Goal: Check status: Check status

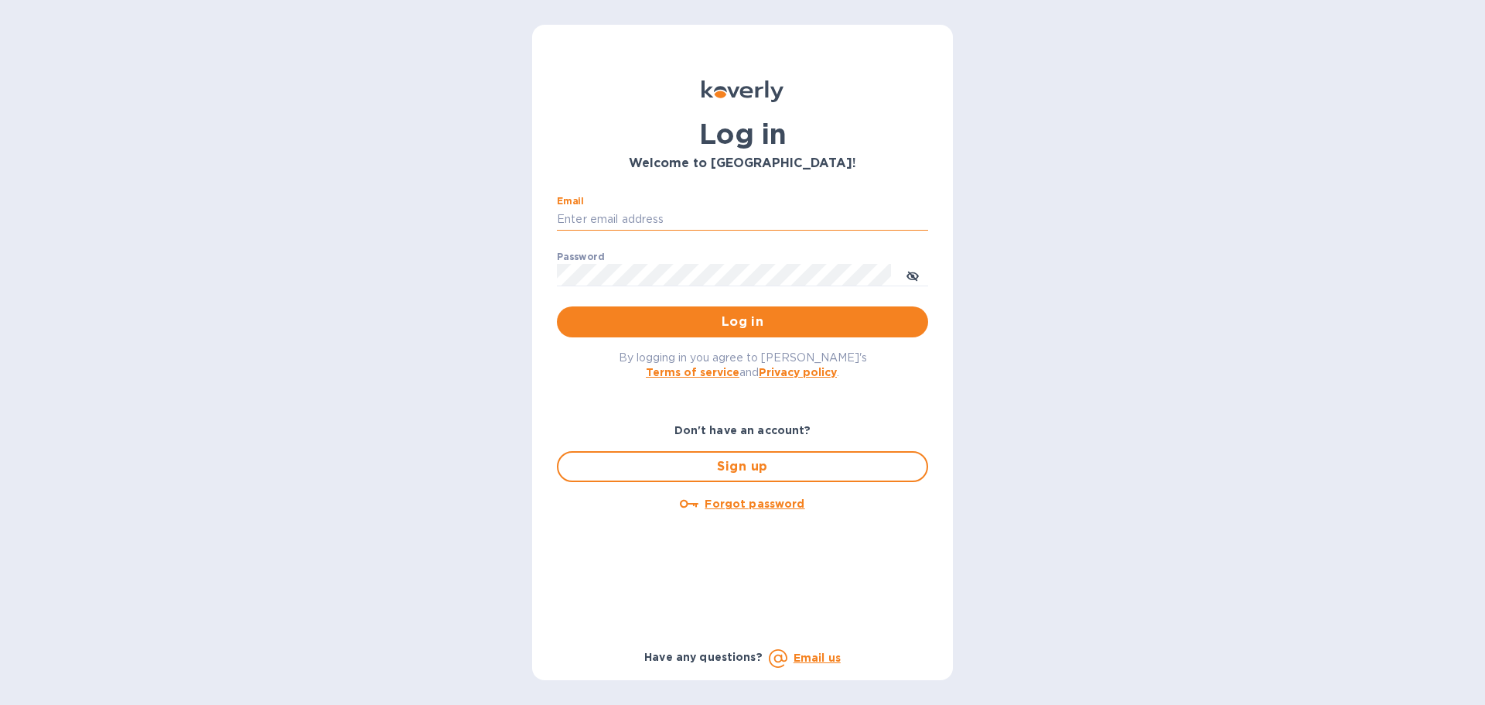
click at [632, 215] on input "Email" at bounding box center [742, 219] width 371 height 23
type input "[EMAIL_ADDRESS][DOMAIN_NAME]"
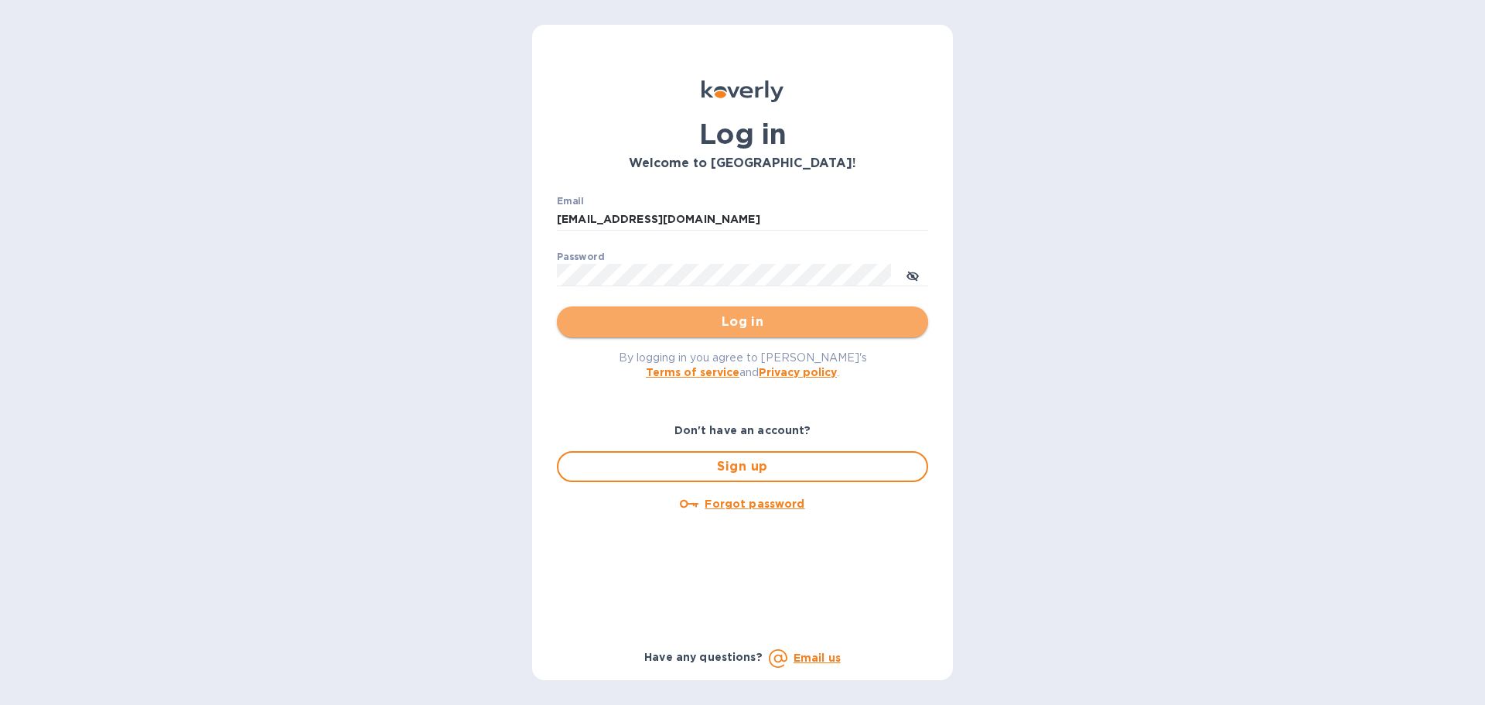
click at [716, 323] on span "Log in" at bounding box center [742, 322] width 347 height 19
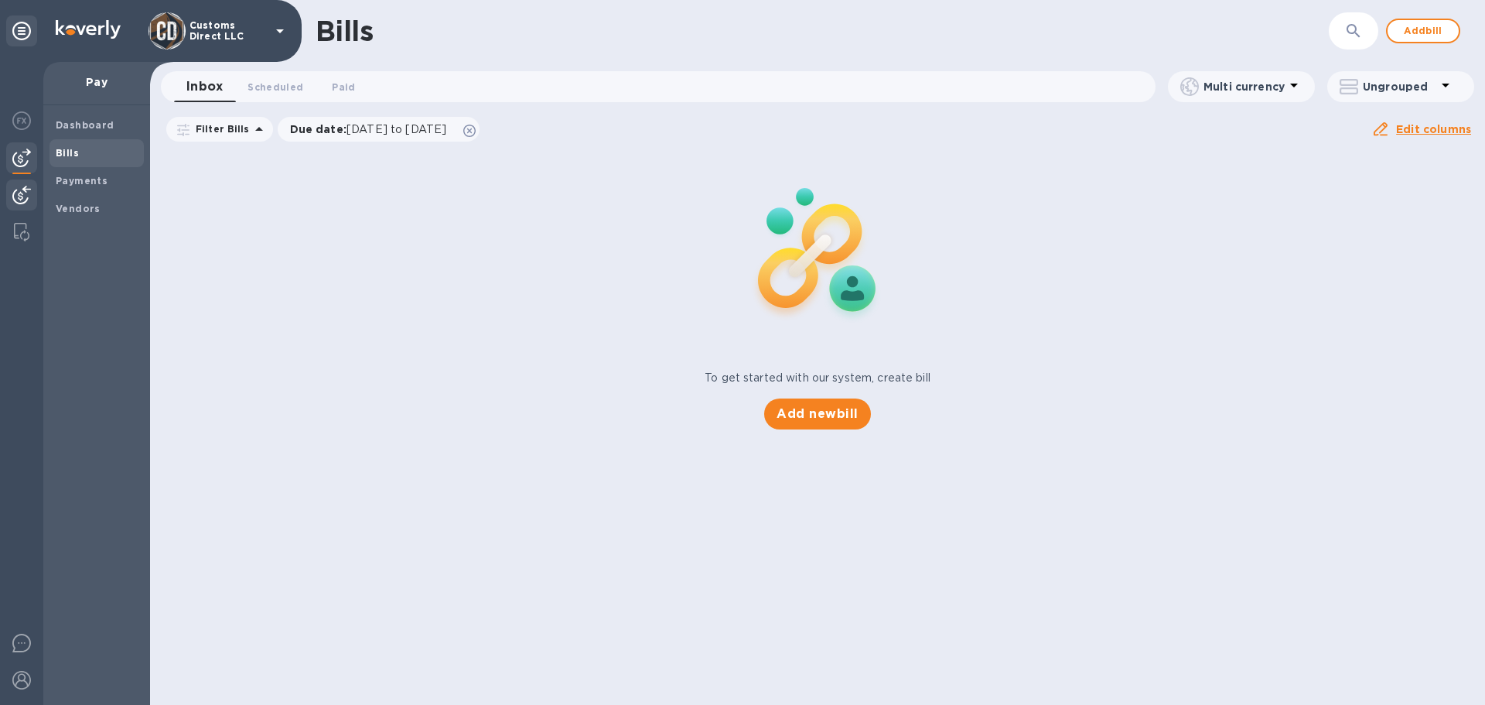
click at [28, 194] on img at bounding box center [21, 195] width 19 height 19
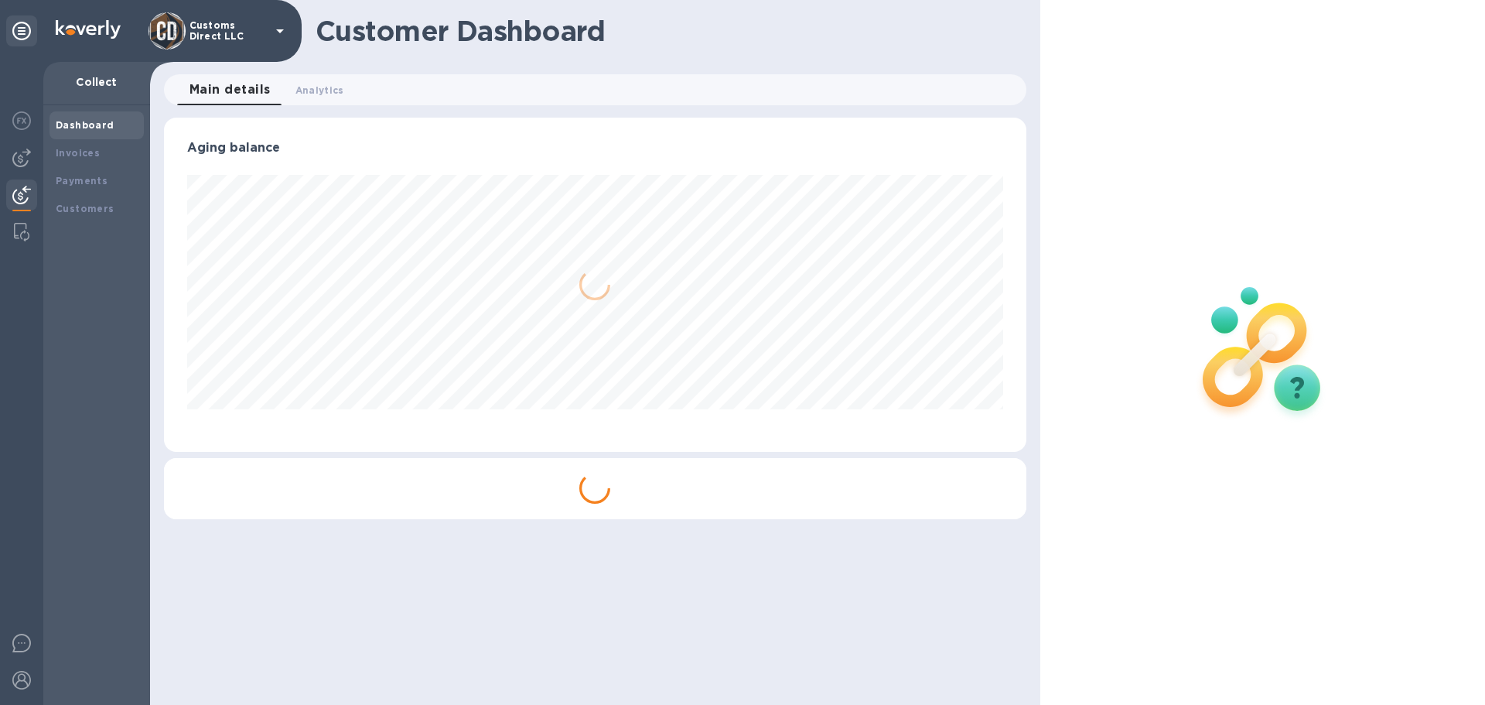
scroll to position [334, 862]
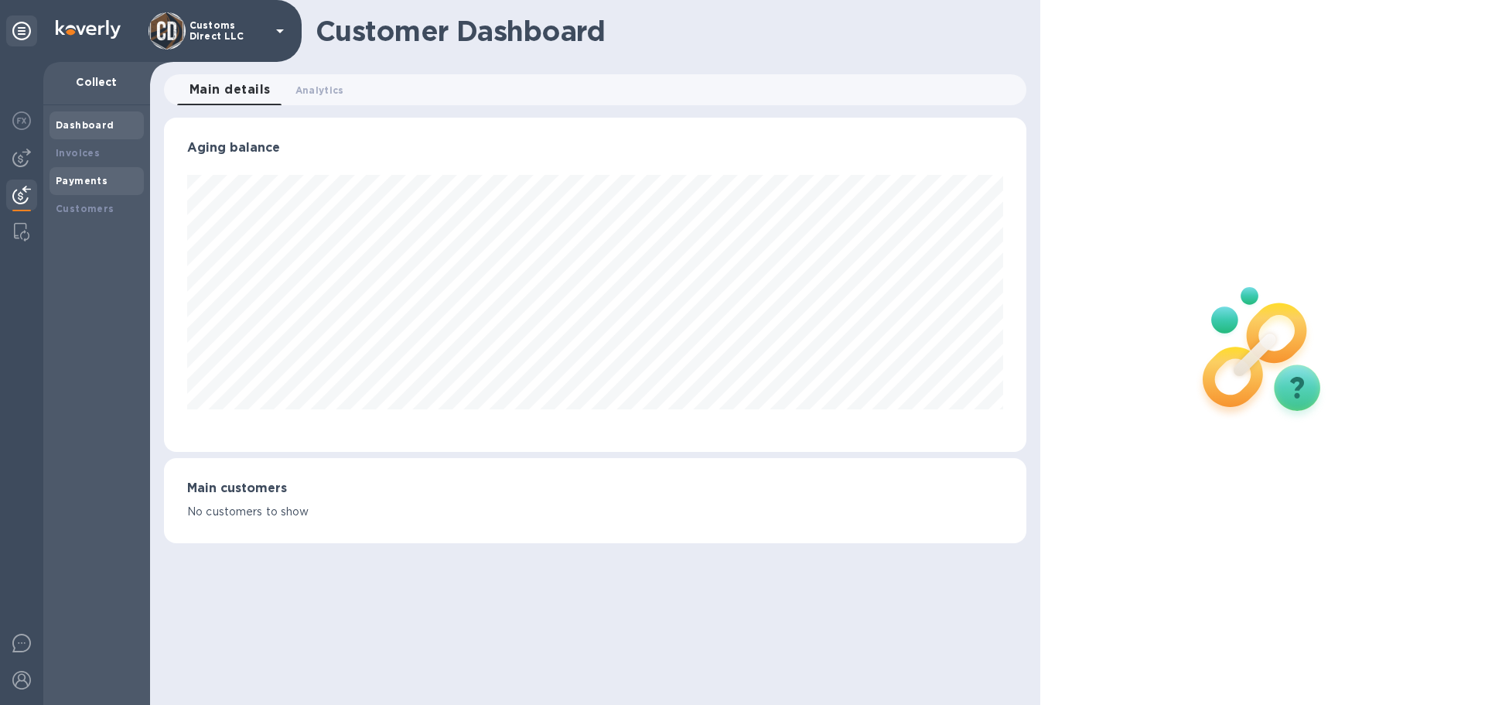
click at [85, 179] on b "Payments" at bounding box center [82, 181] width 52 height 12
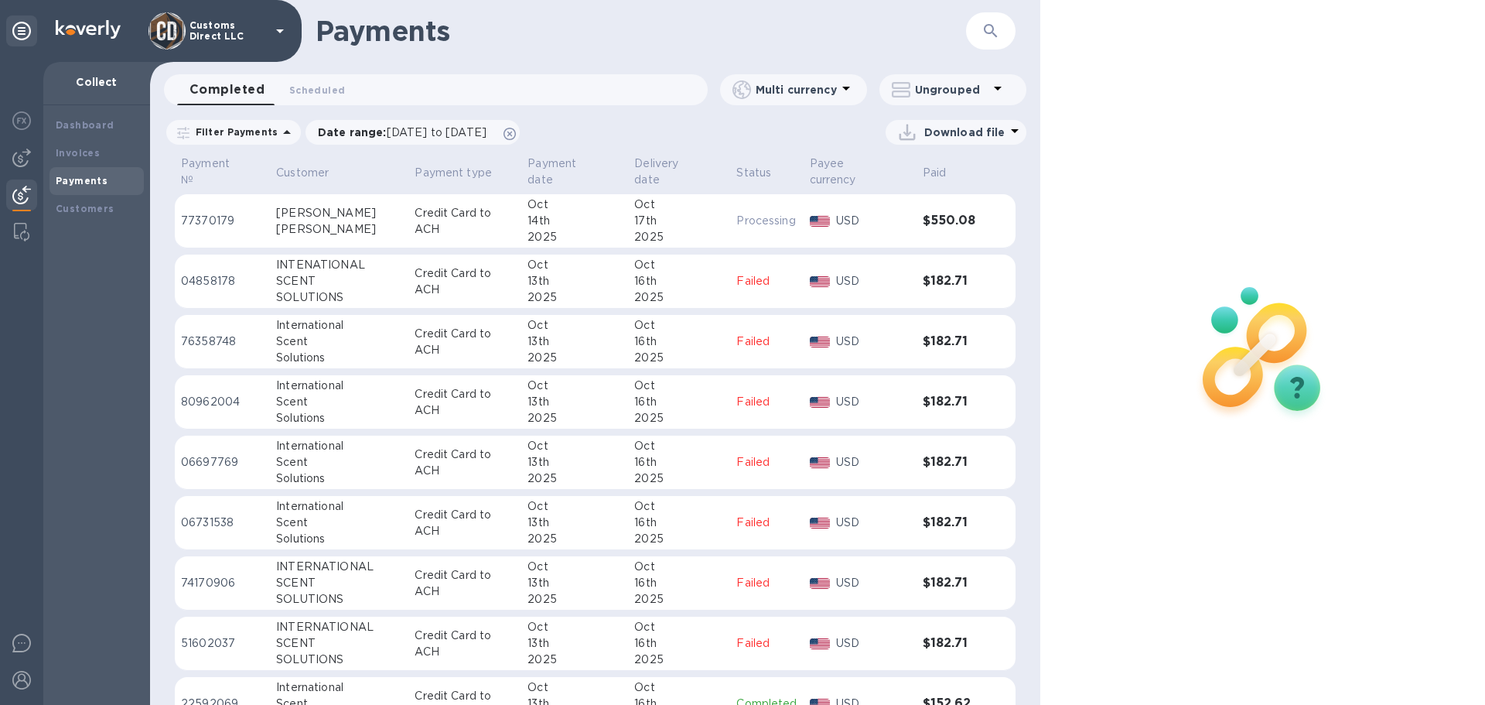
click at [578, 213] on div "14th" at bounding box center [575, 221] width 94 height 16
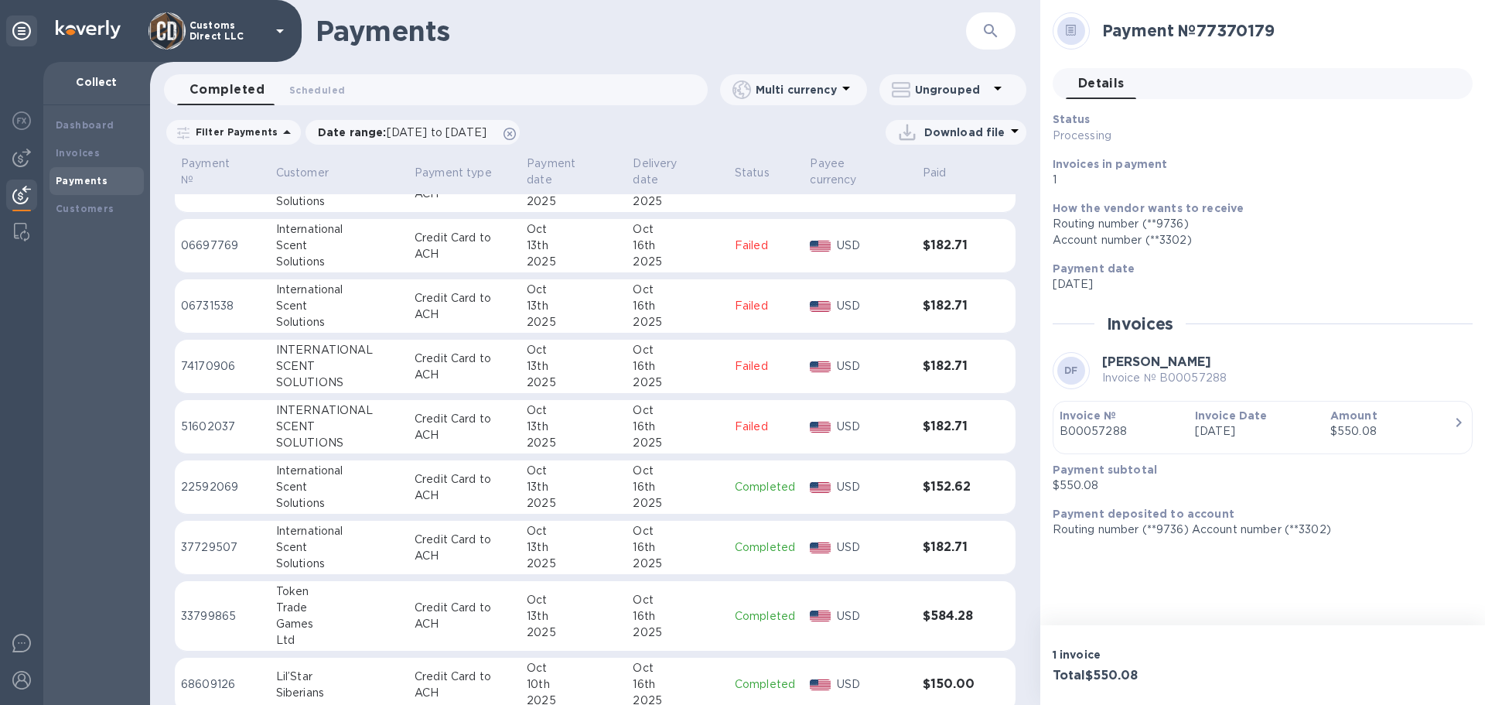
scroll to position [232, 0]
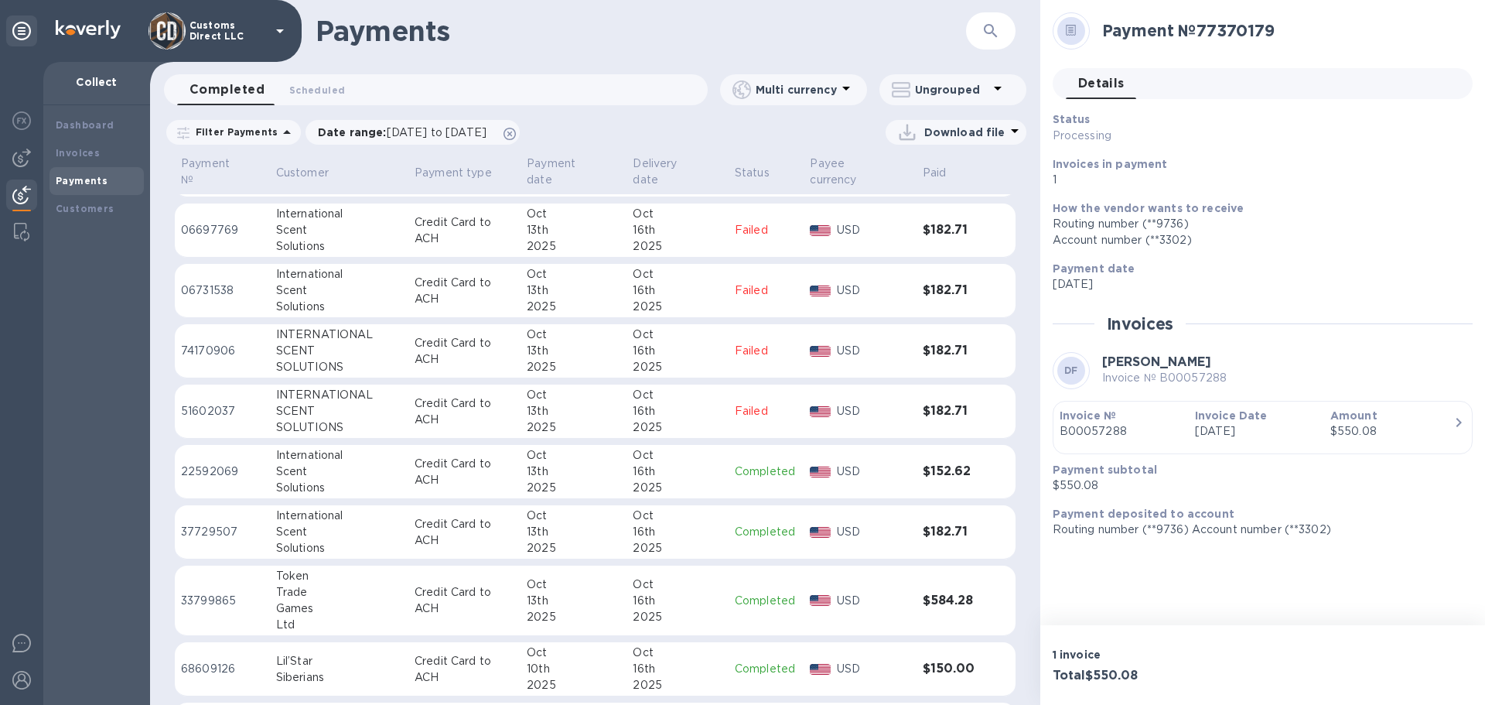
click at [562, 524] on div "13th" at bounding box center [574, 532] width 94 height 16
click at [431, 525] on p "Credit Card to ACH" at bounding box center [464, 532] width 99 height 32
click at [540, 463] on div "13th" at bounding box center [573, 471] width 94 height 16
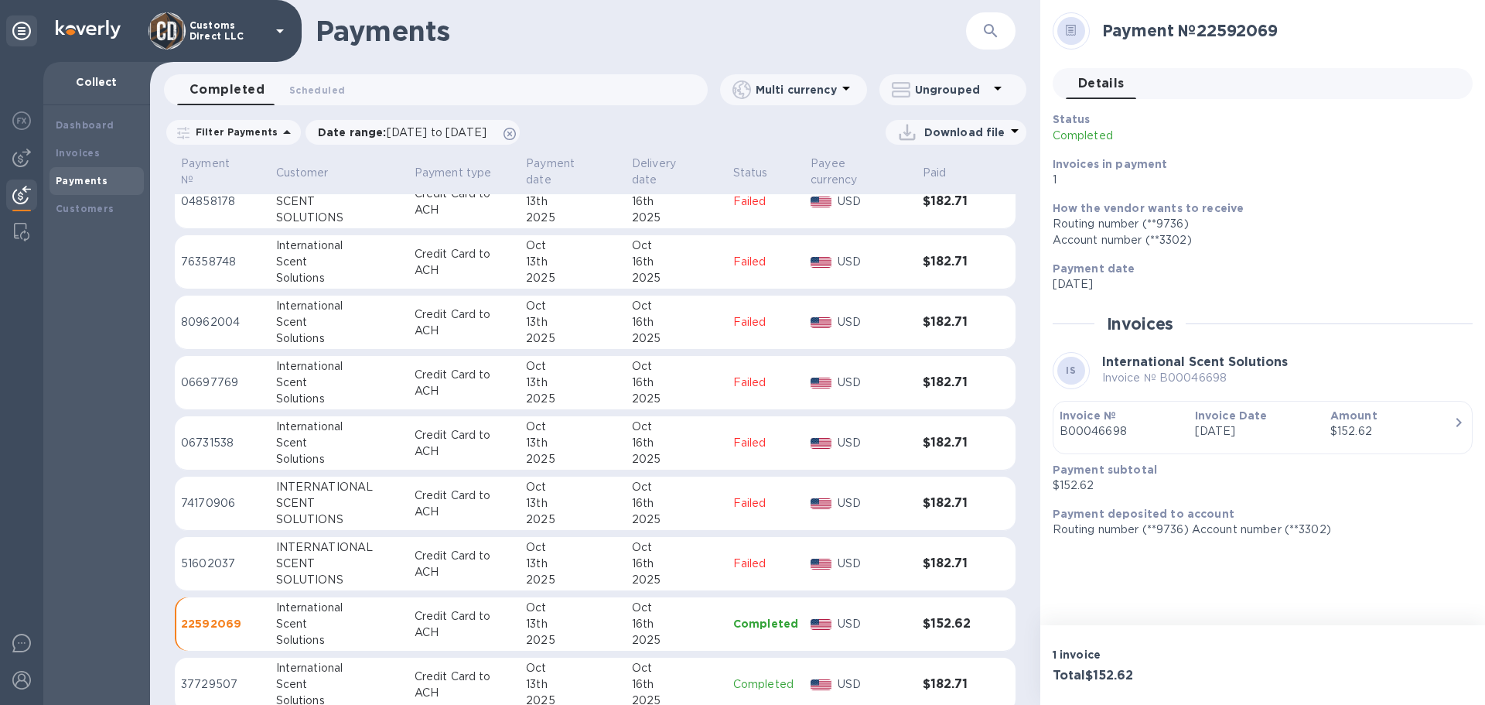
scroll to position [232, 0]
